Goal: Check status: Check status

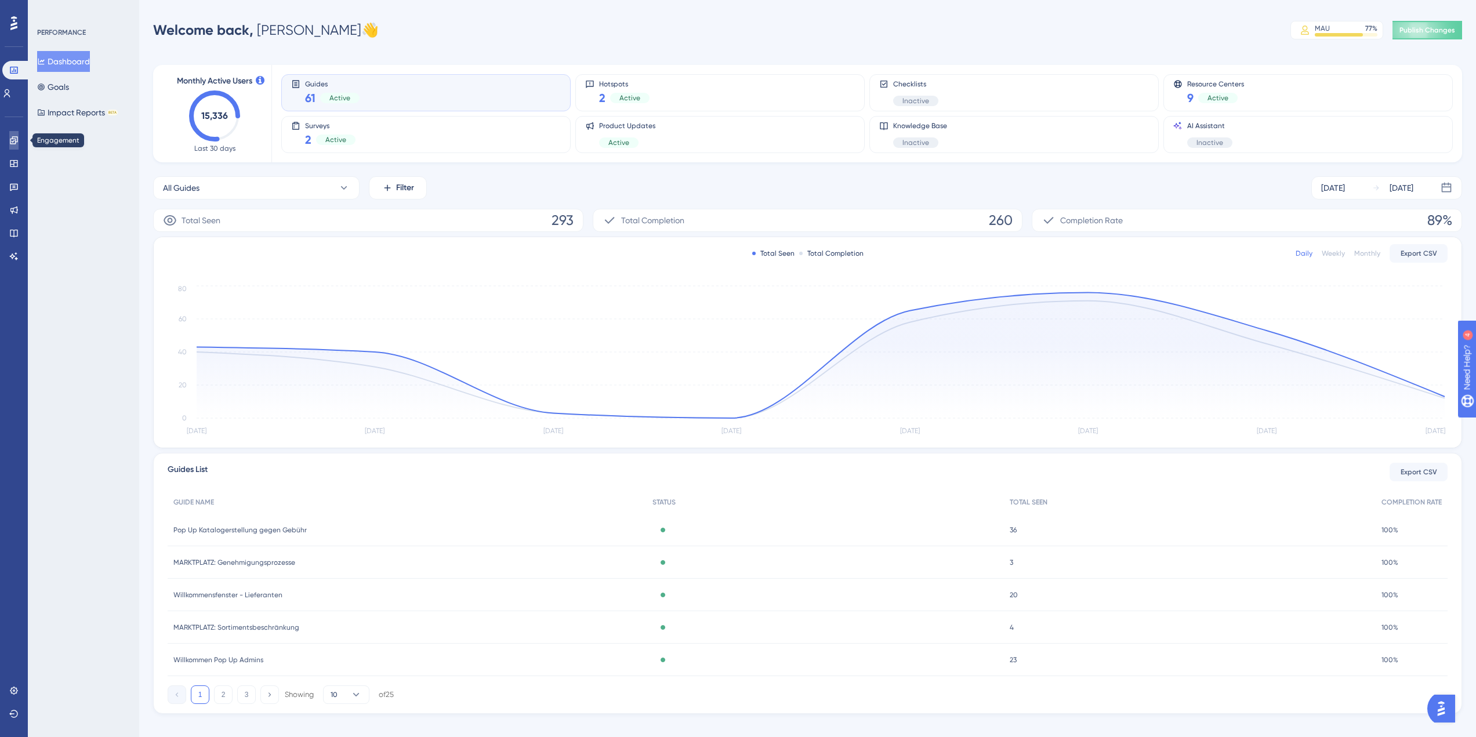
click at [12, 136] on icon at bounding box center [13, 140] width 9 height 9
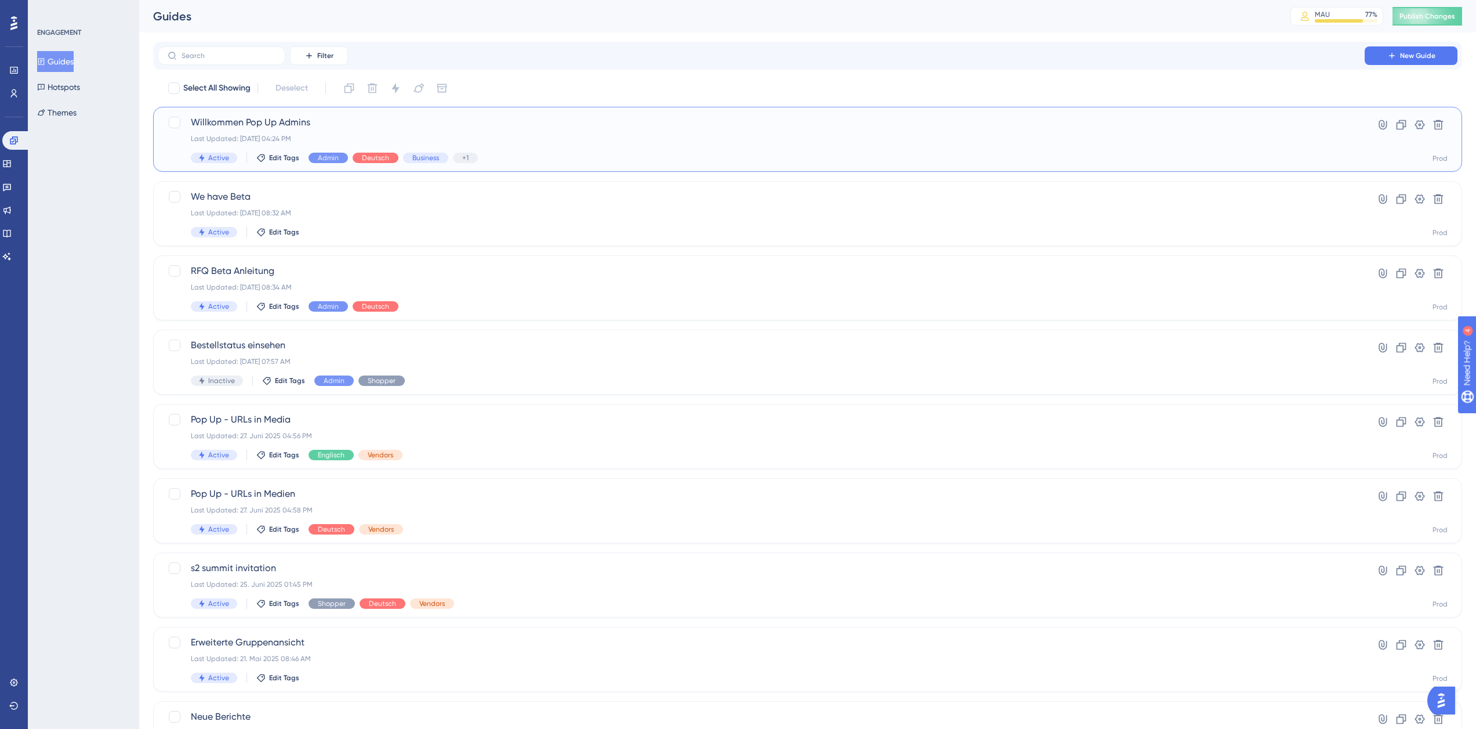
click at [376, 136] on div "Last Updated: [DATE] 04:24 PM" at bounding box center [761, 138] width 1141 height 9
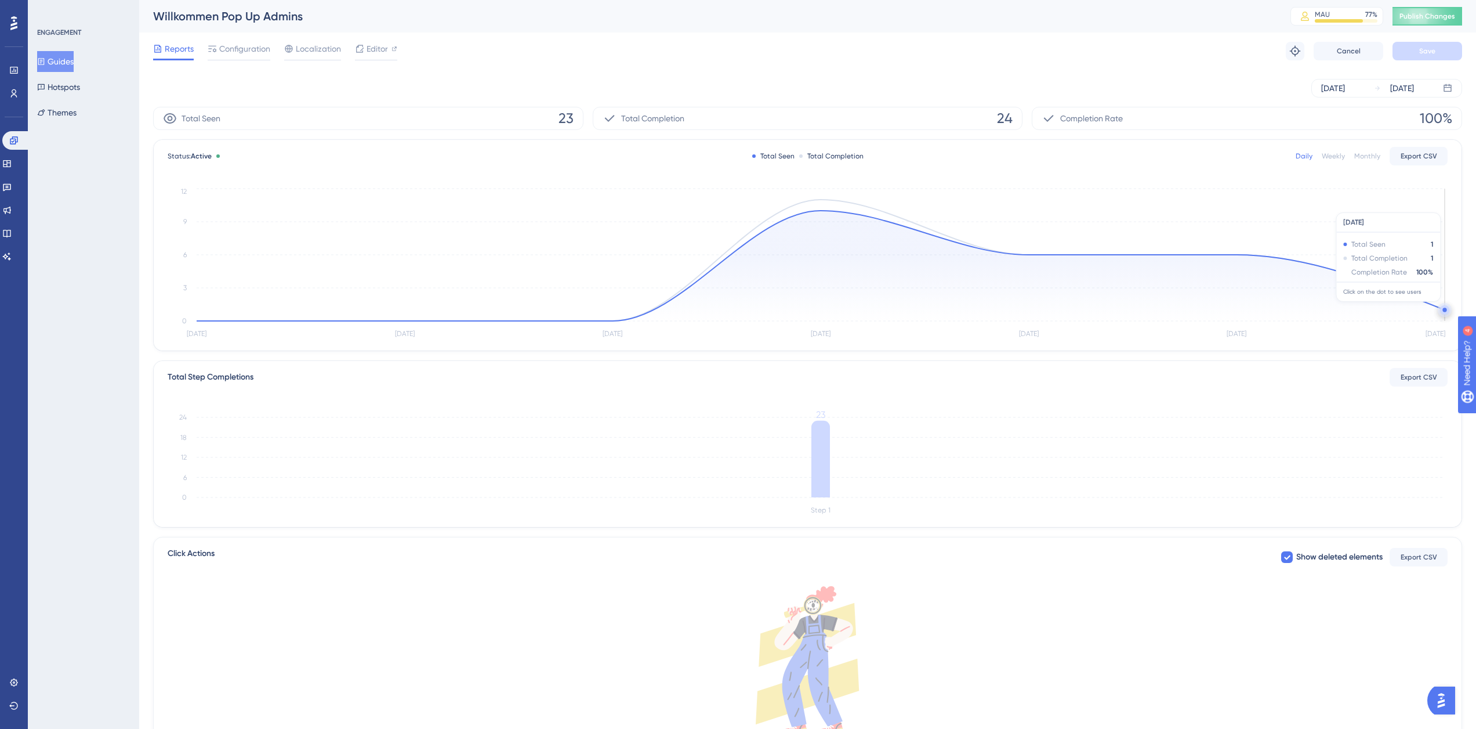
click at [1444, 309] on circle at bounding box center [1445, 309] width 4 height 4
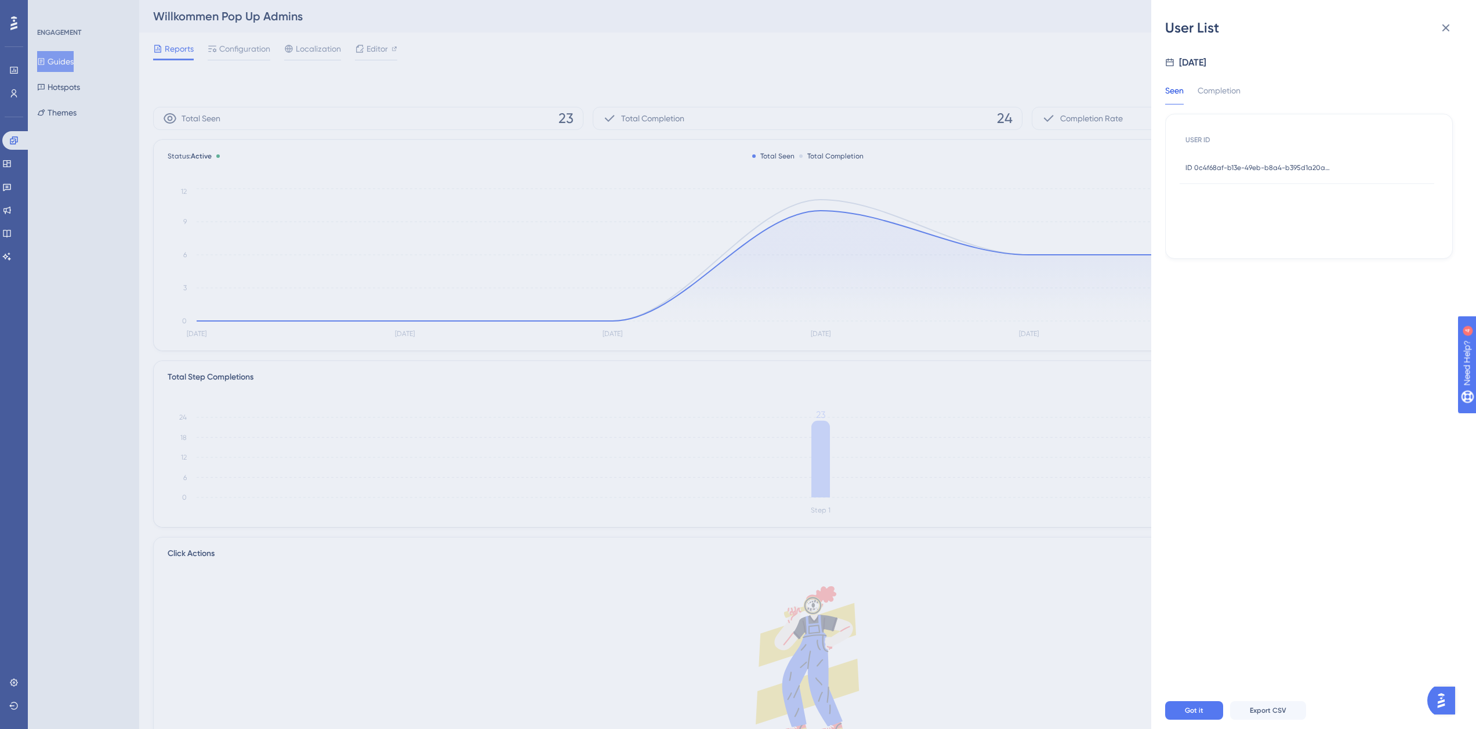
click at [1303, 172] on div "ID 0c4f68af-b13e-49eb-b8a4-b395d1a20a07 ID 0c4f68af-b13e-49eb-b8a4-b395d1a20a07" at bounding box center [1258, 167] width 145 height 32
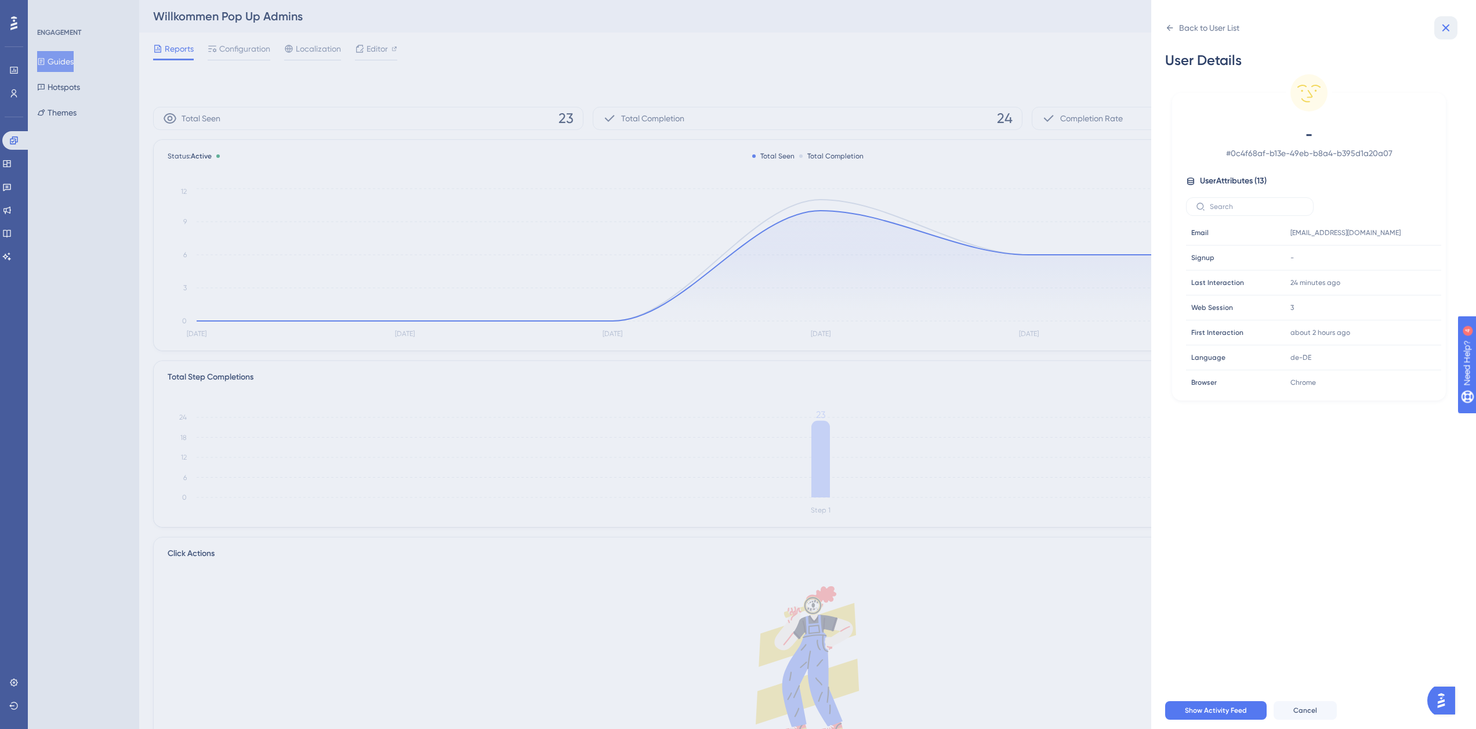
click at [1444, 33] on icon at bounding box center [1446, 28] width 14 height 14
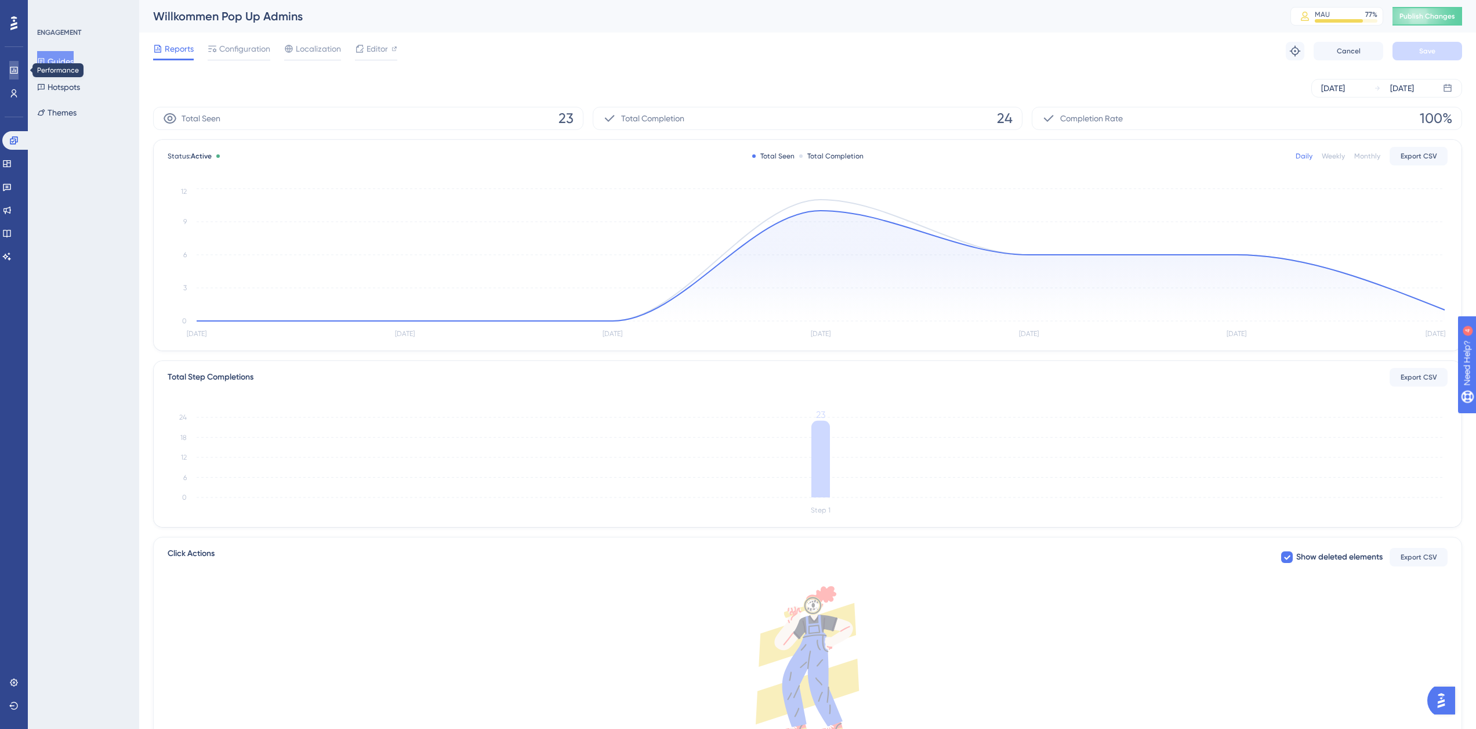
click at [12, 73] on icon at bounding box center [14, 70] width 8 height 7
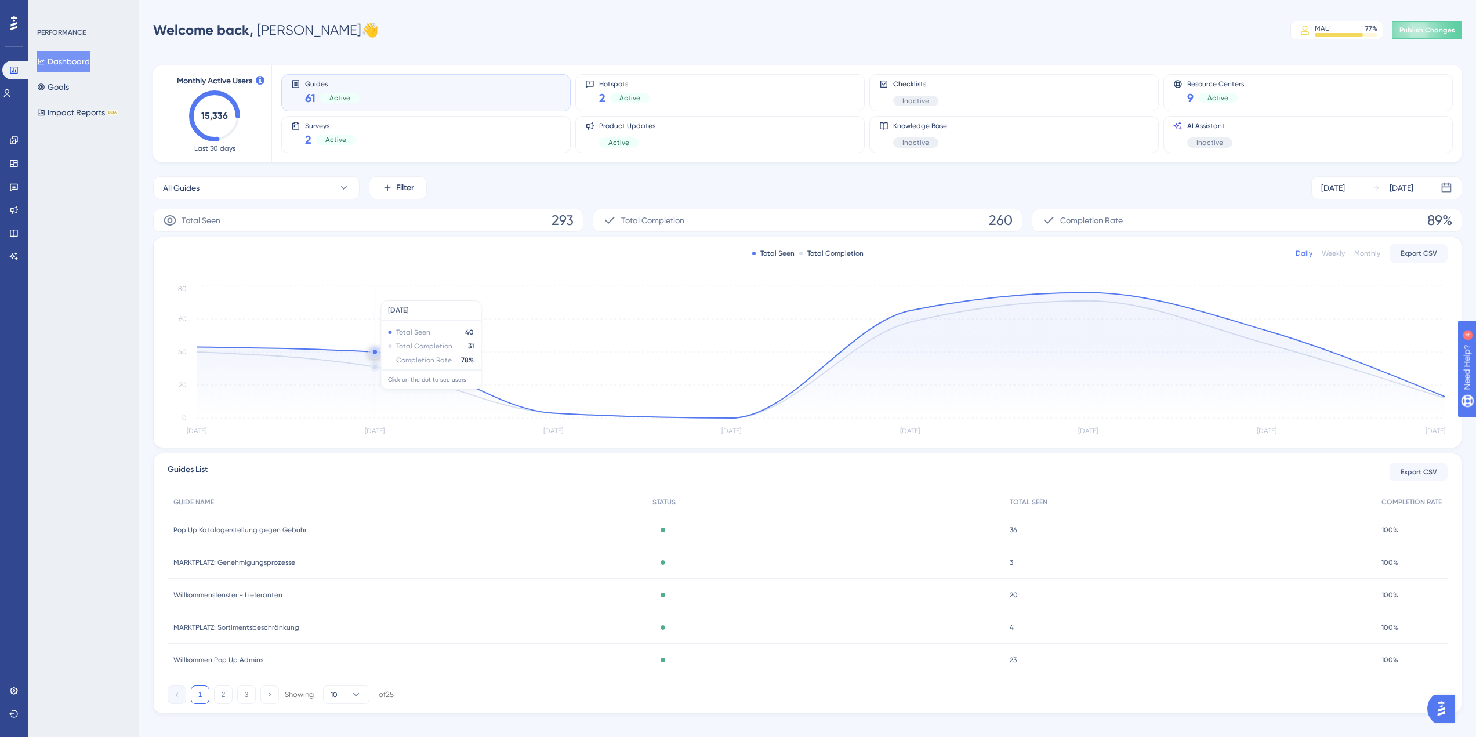
scroll to position [14, 0]
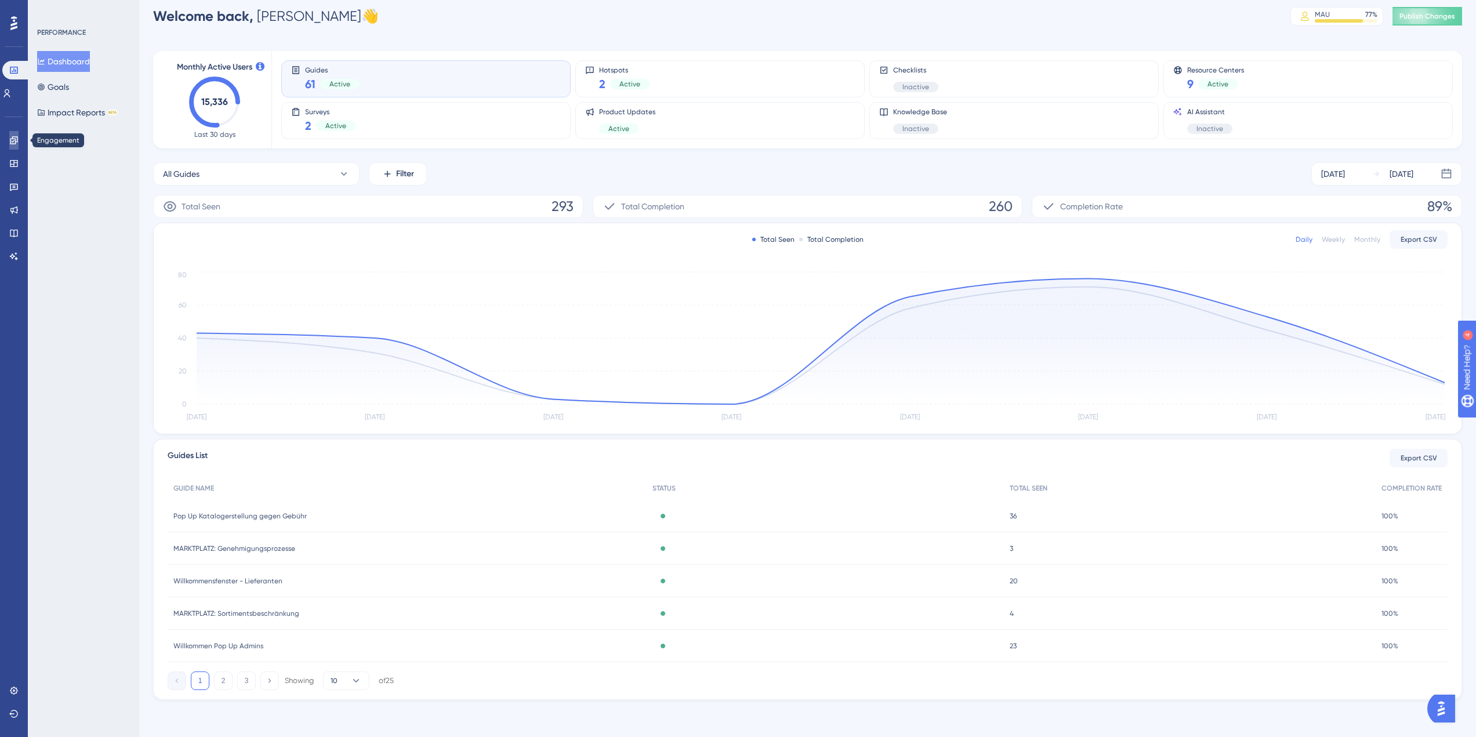
click at [16, 141] on icon at bounding box center [14, 140] width 8 height 8
